Goal: Transaction & Acquisition: Purchase product/service

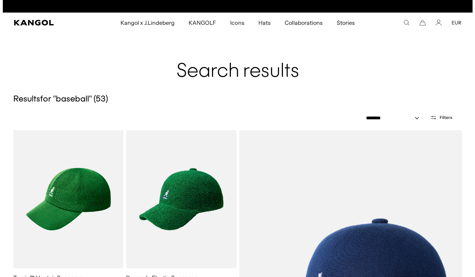
scroll to position [0, 144]
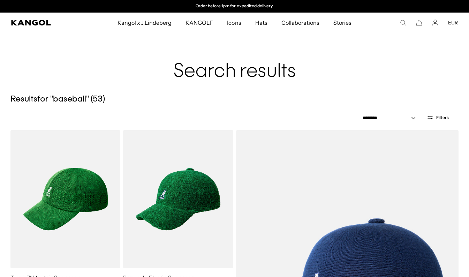
click at [402, 21] on icon "Search here" at bounding box center [403, 23] width 6 height 6
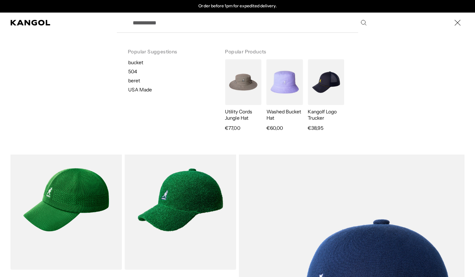
click at [162, 25] on input "Search here" at bounding box center [248, 22] width 241 height 17
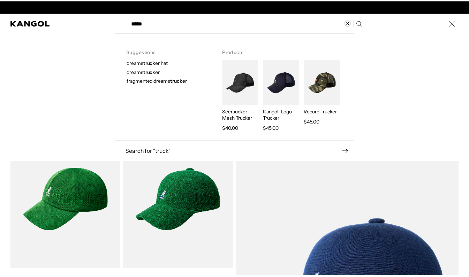
scroll to position [0, 0]
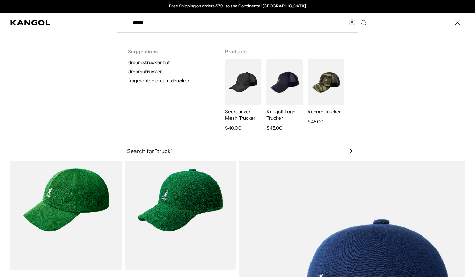
click at [162, 64] on span "dreams truck er hat" at bounding box center [149, 62] width 42 height 6
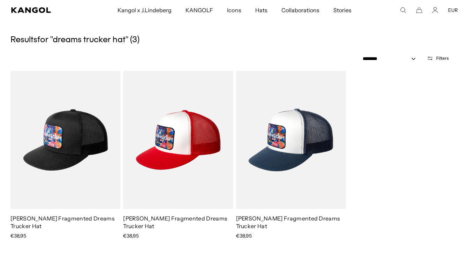
click at [402, 10] on icon "Search here" at bounding box center [403, 10] width 6 height 6
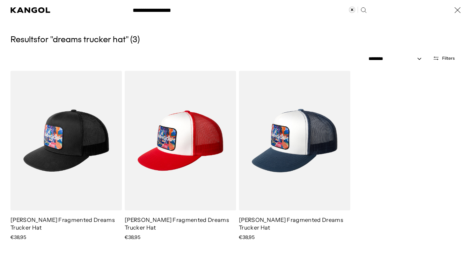
scroll to position [0, 144]
click at [345, 10] on input "**********" at bounding box center [248, 9] width 241 height 17
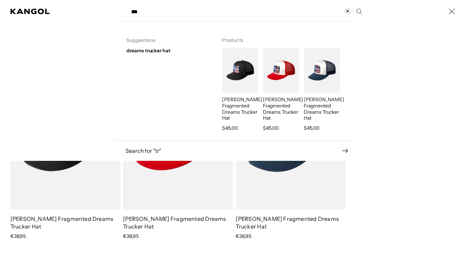
scroll to position [0, 0]
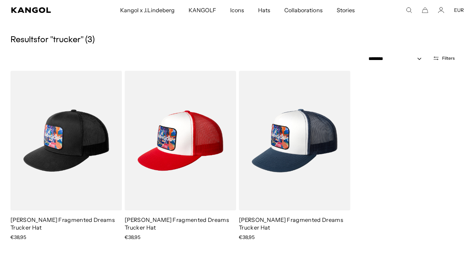
type input "*******"
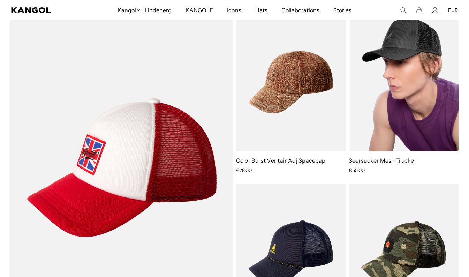
click at [435, 121] on img at bounding box center [404, 82] width 110 height 138
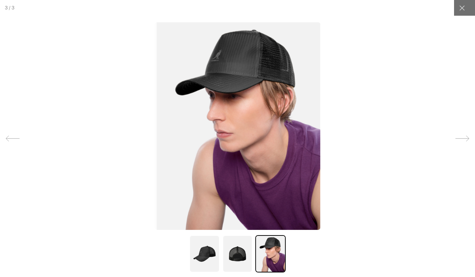
click at [205, 260] on img at bounding box center [204, 253] width 30 height 37
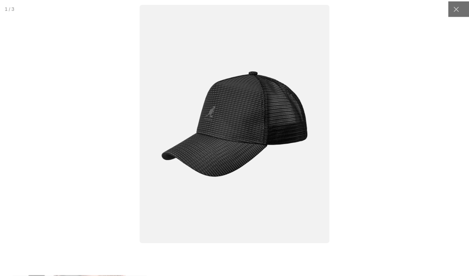
scroll to position [0, 144]
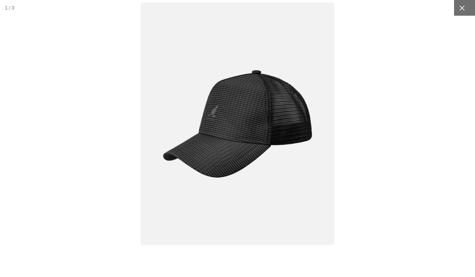
click at [458, 13] on div at bounding box center [462, 8] width 16 height 16
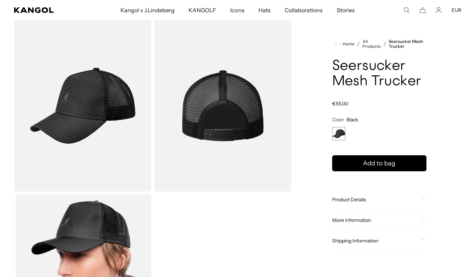
scroll to position [0, 0]
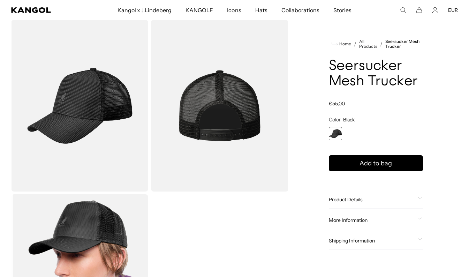
click at [79, 244] on img "Gallery Viewer" at bounding box center [79, 280] width 137 height 172
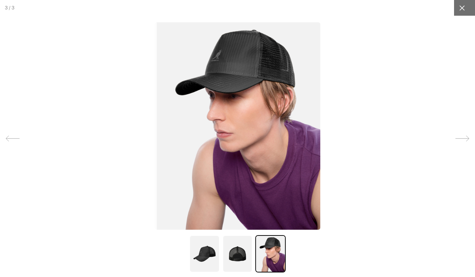
click at [462, 9] on div at bounding box center [462, 8] width 16 height 16
